Goal: Task Accomplishment & Management: Manage account settings

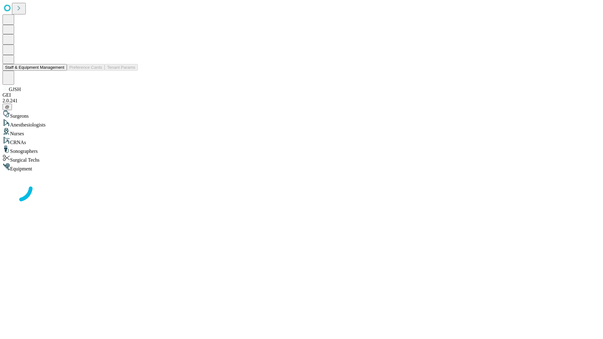
click at [60, 71] on button "Staff & Equipment Management" at bounding box center [35, 67] width 64 height 7
